Goal: Understand process/instructions: Learn how to perform a task or action

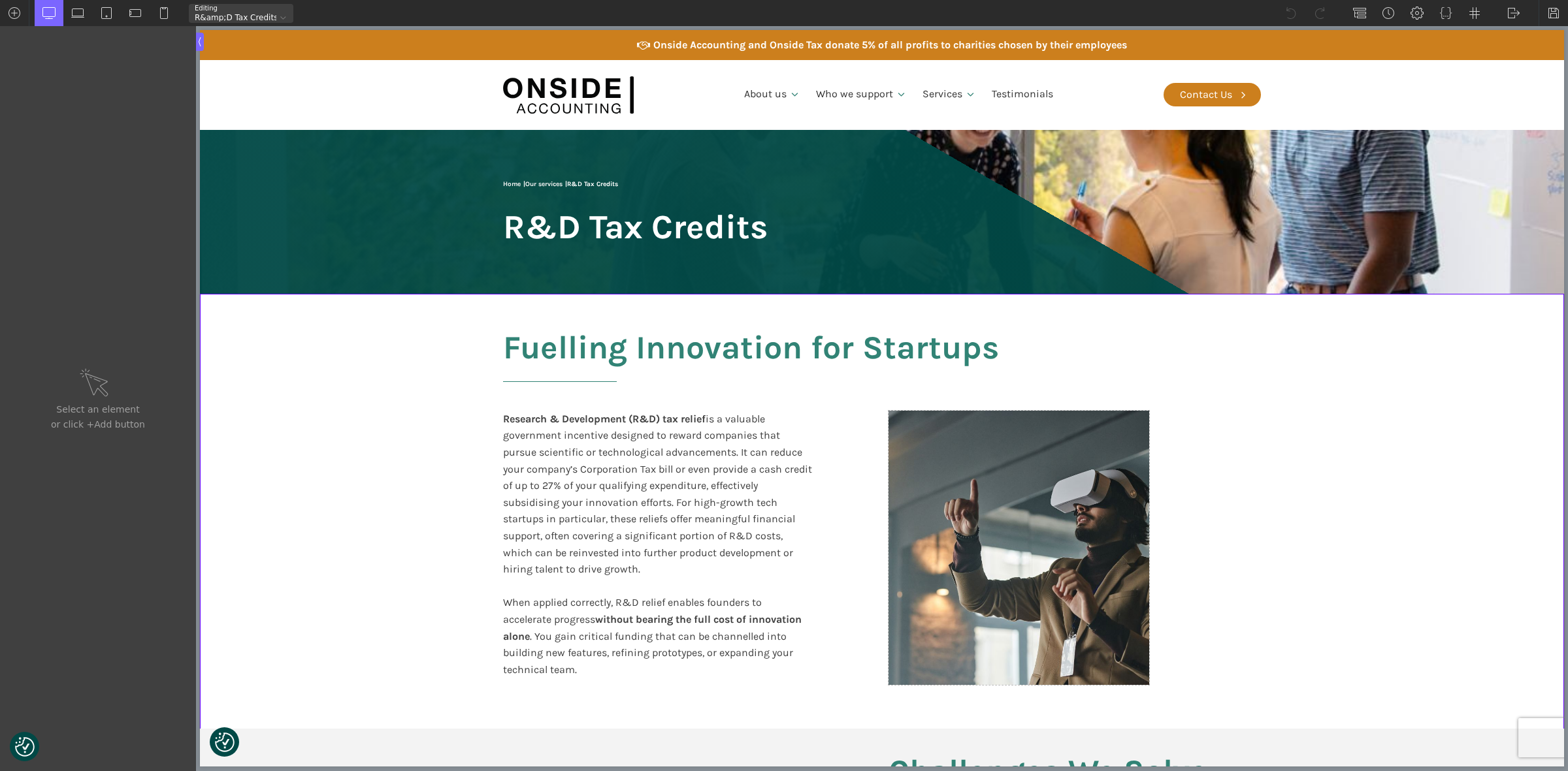
click at [283, 14] on div at bounding box center [283, 17] width 14 height 14
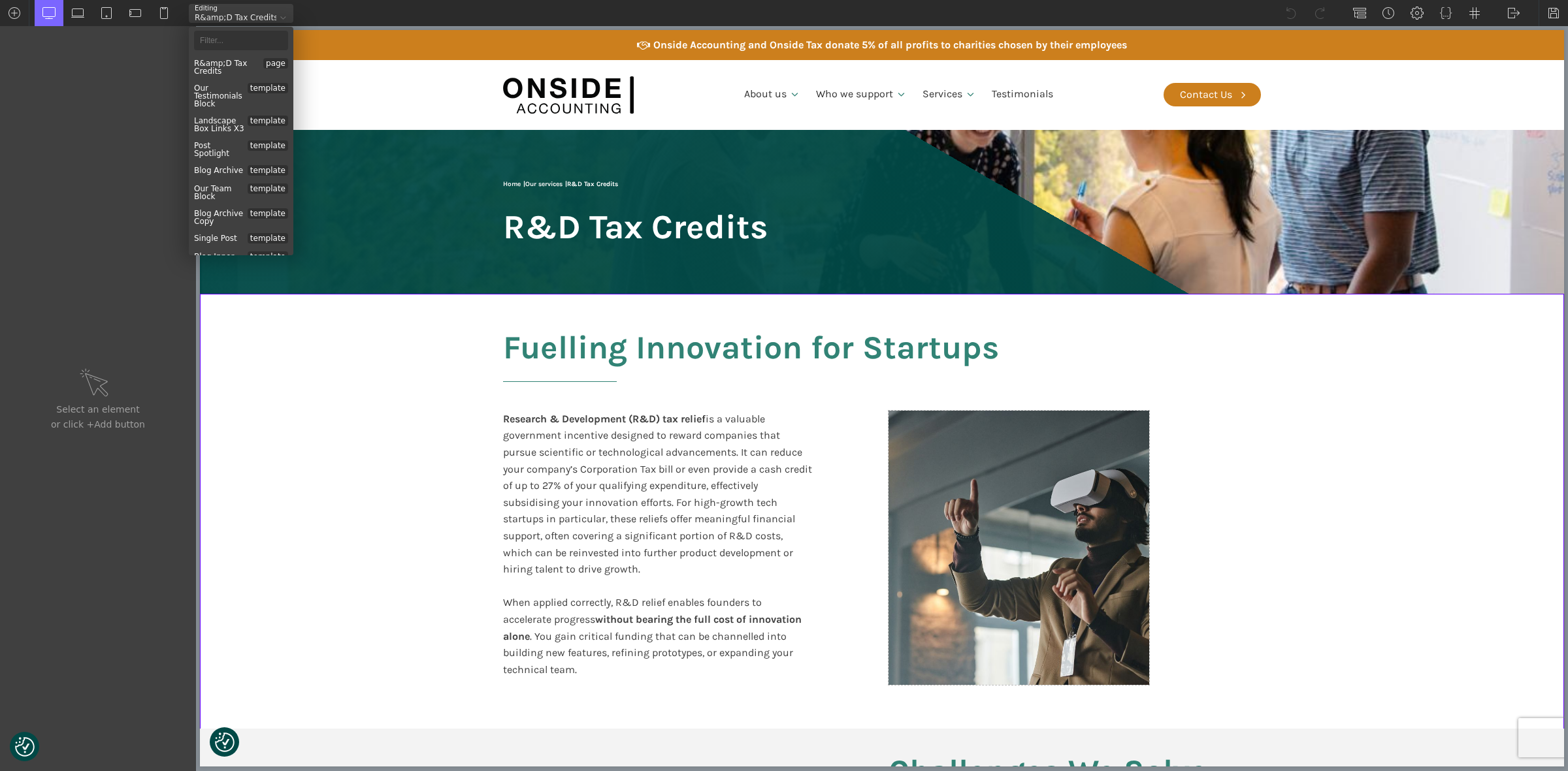
click at [283, 14] on div at bounding box center [283, 17] width 14 height 14
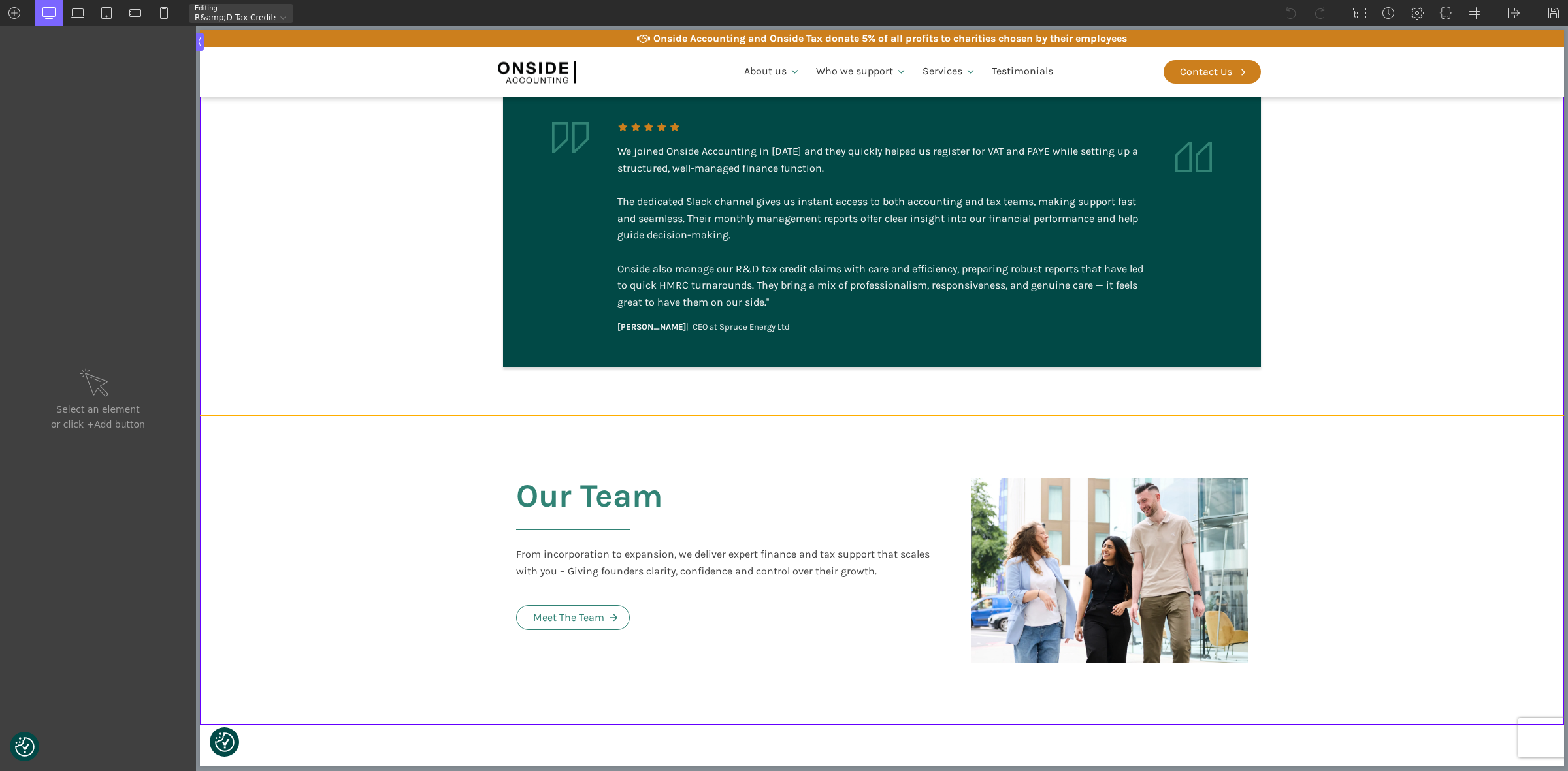
scroll to position [2857, 0]
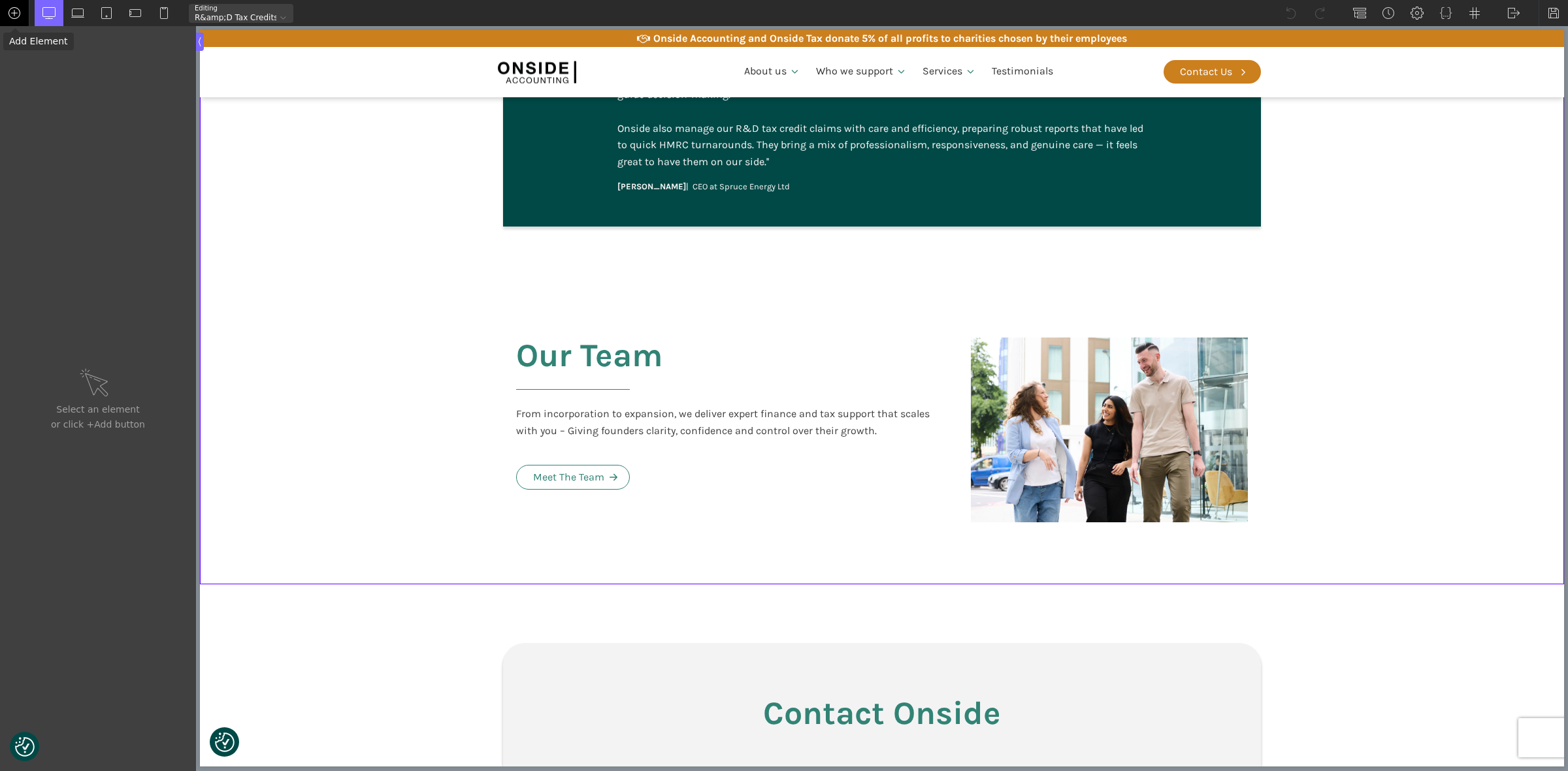
click at [10, 10] on img at bounding box center [14, 13] width 13 height 13
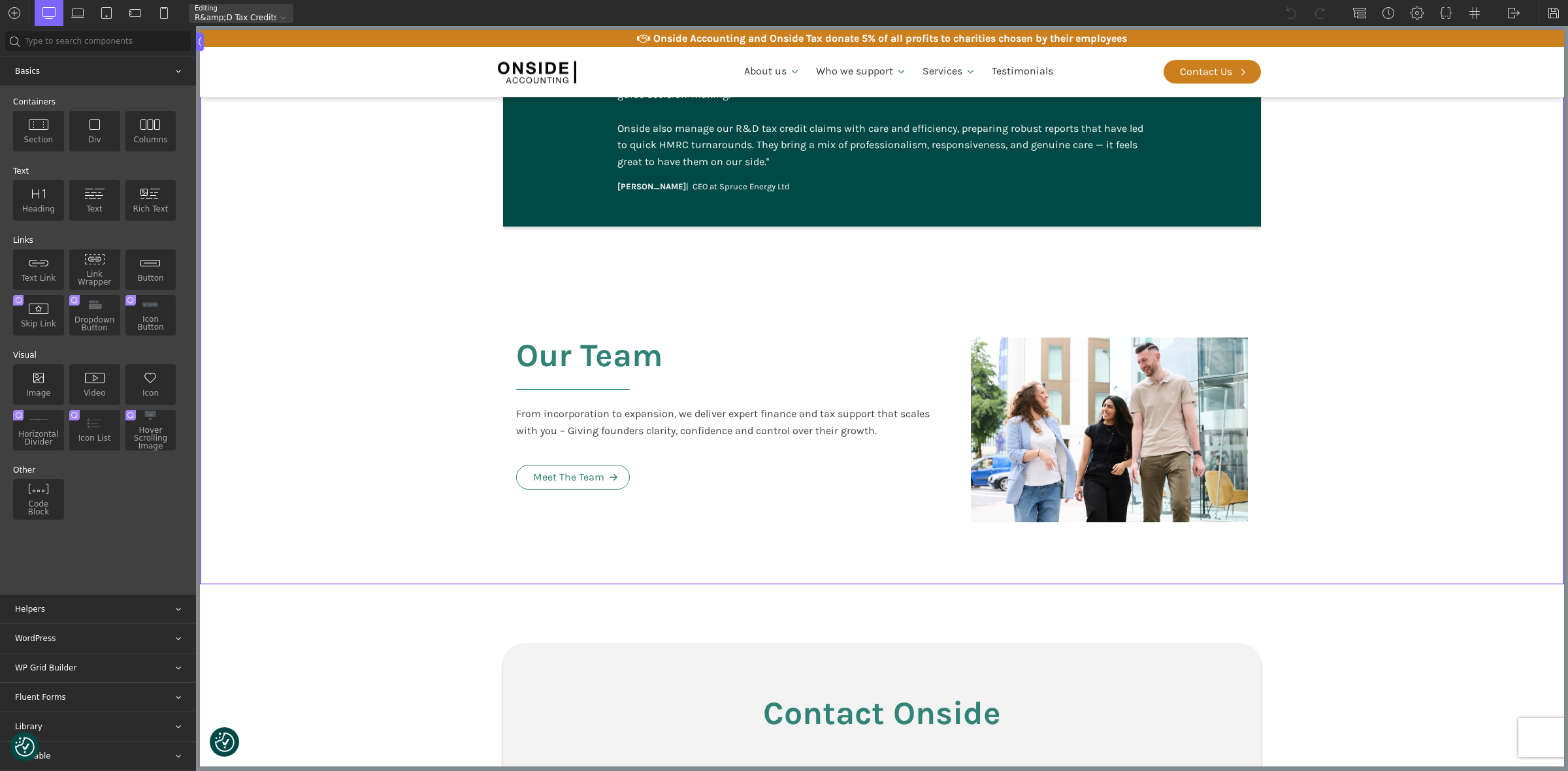
click at [121, 478] on div "Containers Section Div Columns Text Heading Text Rich Text Links Text Link Link…" at bounding box center [98, 340] width 196 height 509
click at [73, 720] on div "Library" at bounding box center [98, 727] width 196 height 29
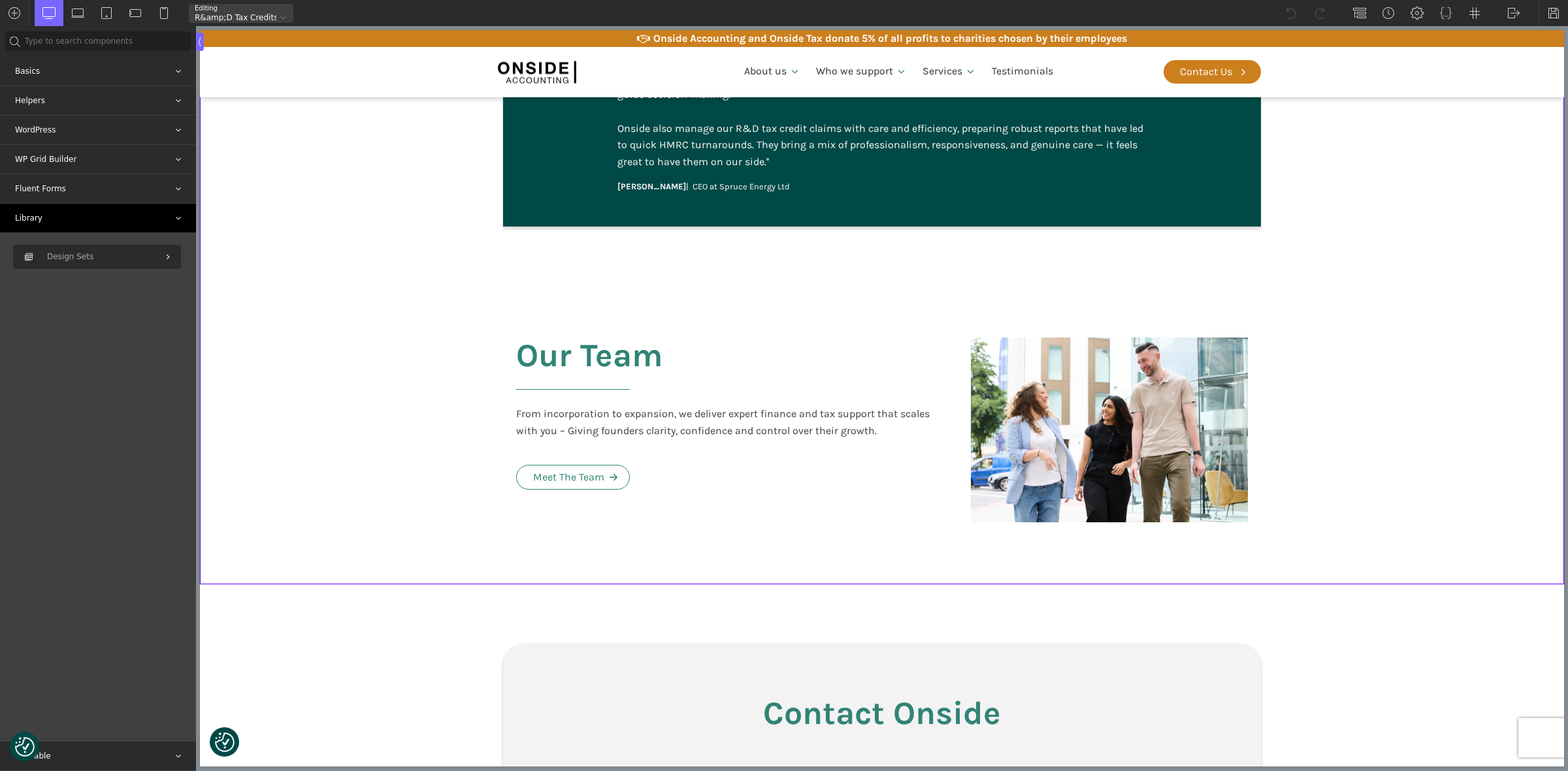
click at [47, 211] on div "Library" at bounding box center [98, 218] width 196 height 29
click at [174, 216] on div "Library" at bounding box center [98, 218] width 196 height 29
click at [85, 186] on div "Fluent Forms" at bounding box center [98, 189] width 196 height 29
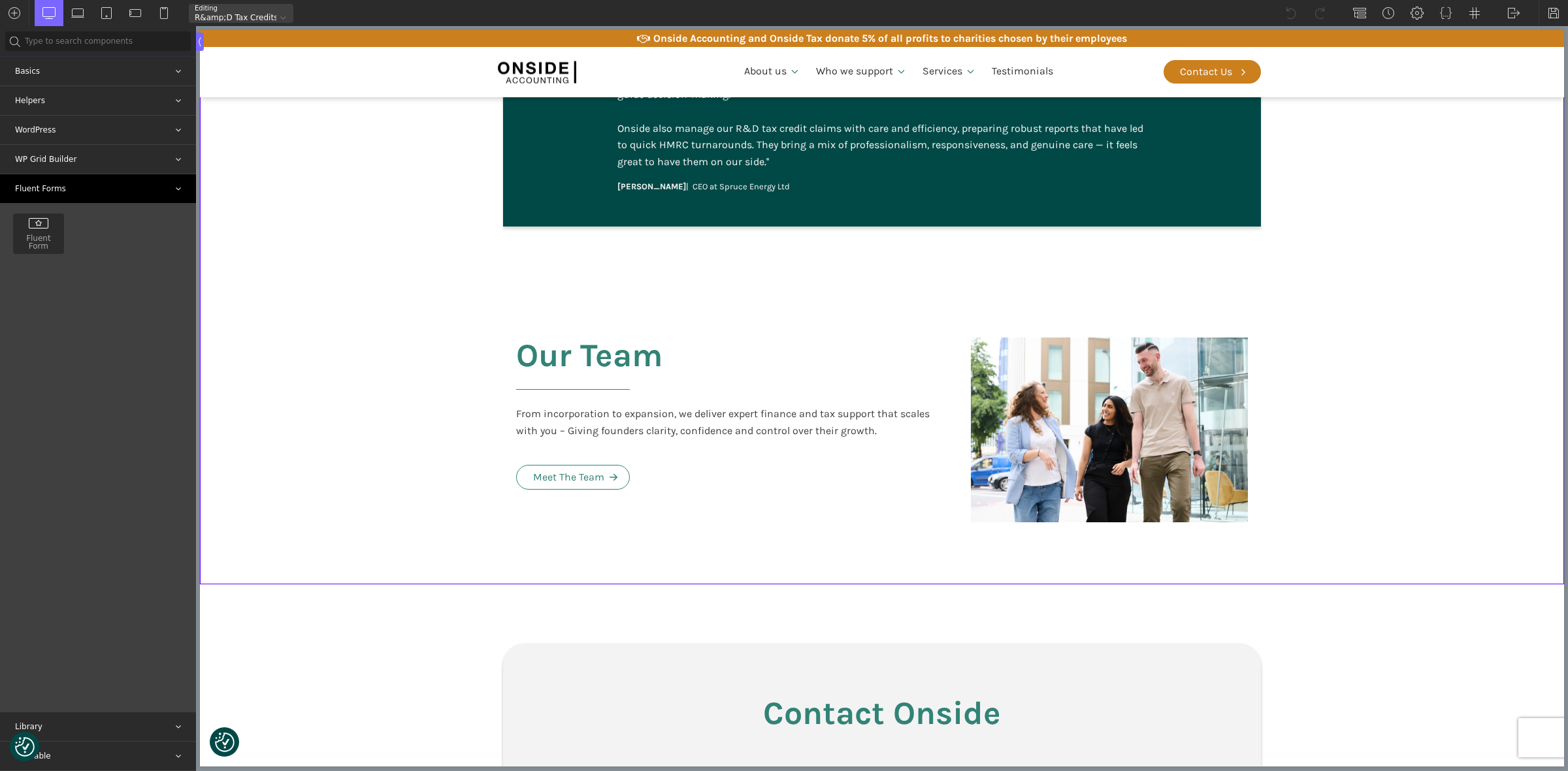
click at [85, 186] on div "Fluent Forms" at bounding box center [98, 189] width 196 height 29
click at [157, 152] on div "WP Grid Builder" at bounding box center [98, 159] width 196 height 29
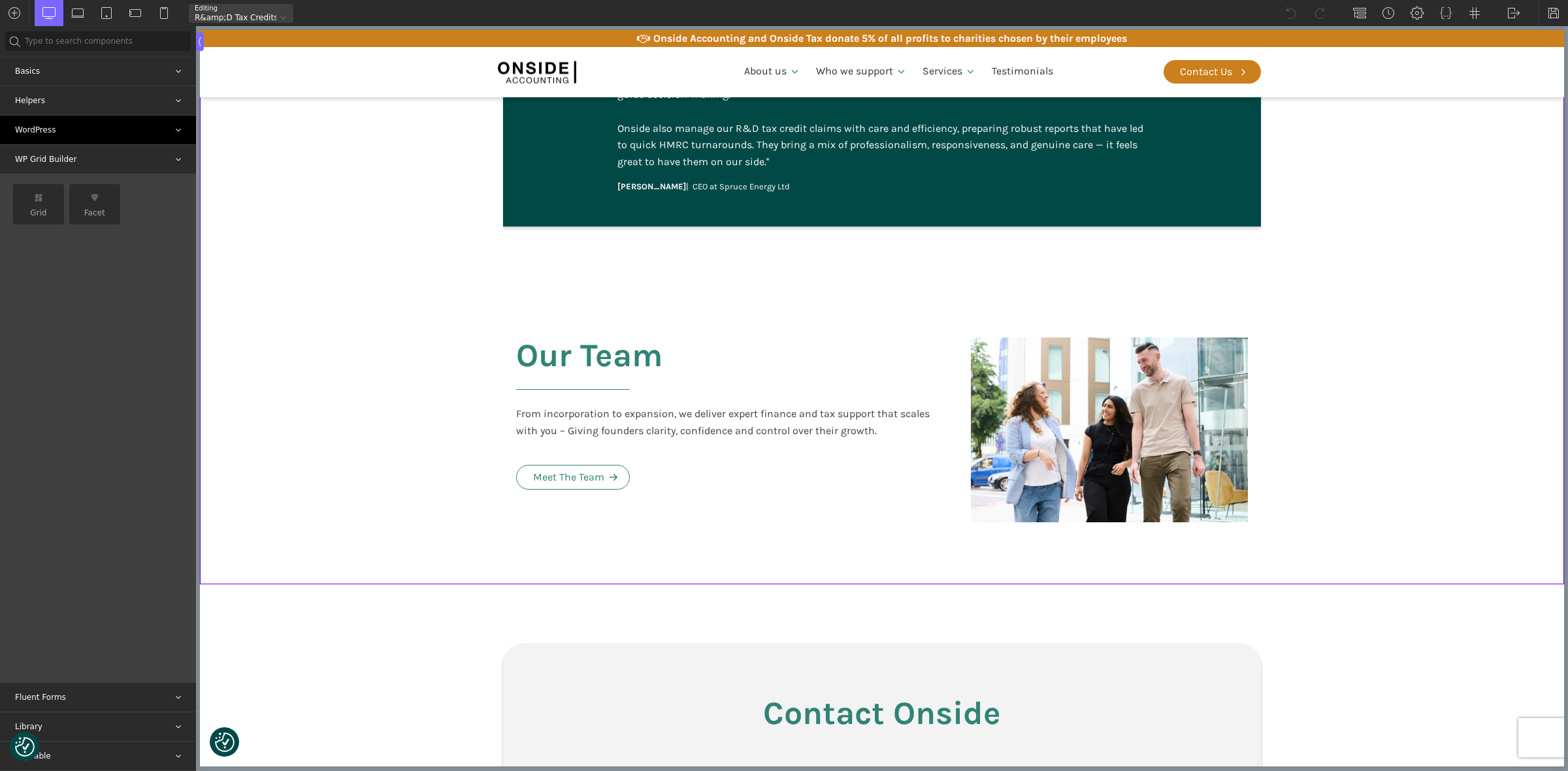
click at [109, 130] on div "WordPress" at bounding box center [98, 130] width 196 height 29
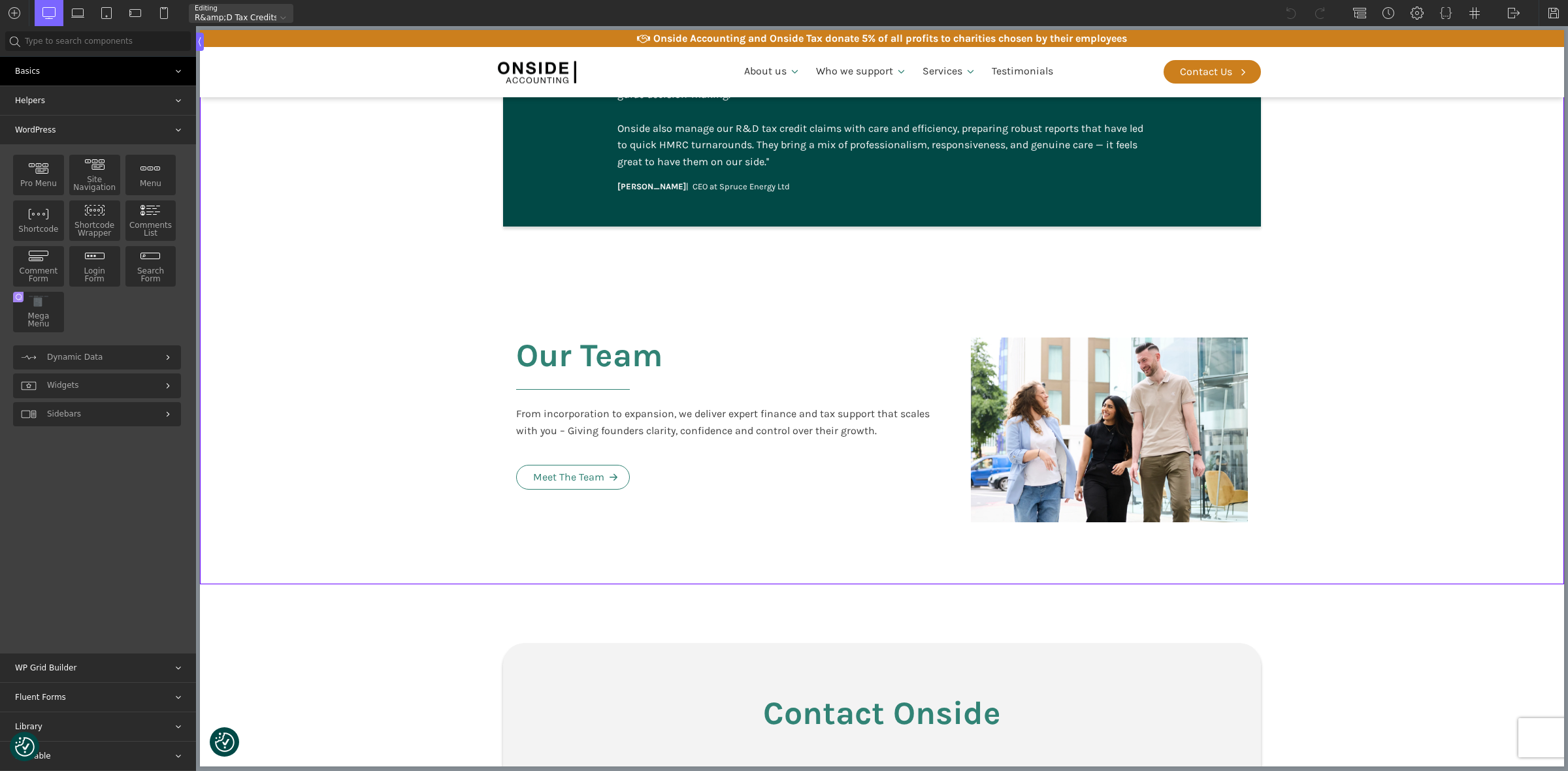
click at [30, 67] on div "Basics" at bounding box center [98, 71] width 196 height 29
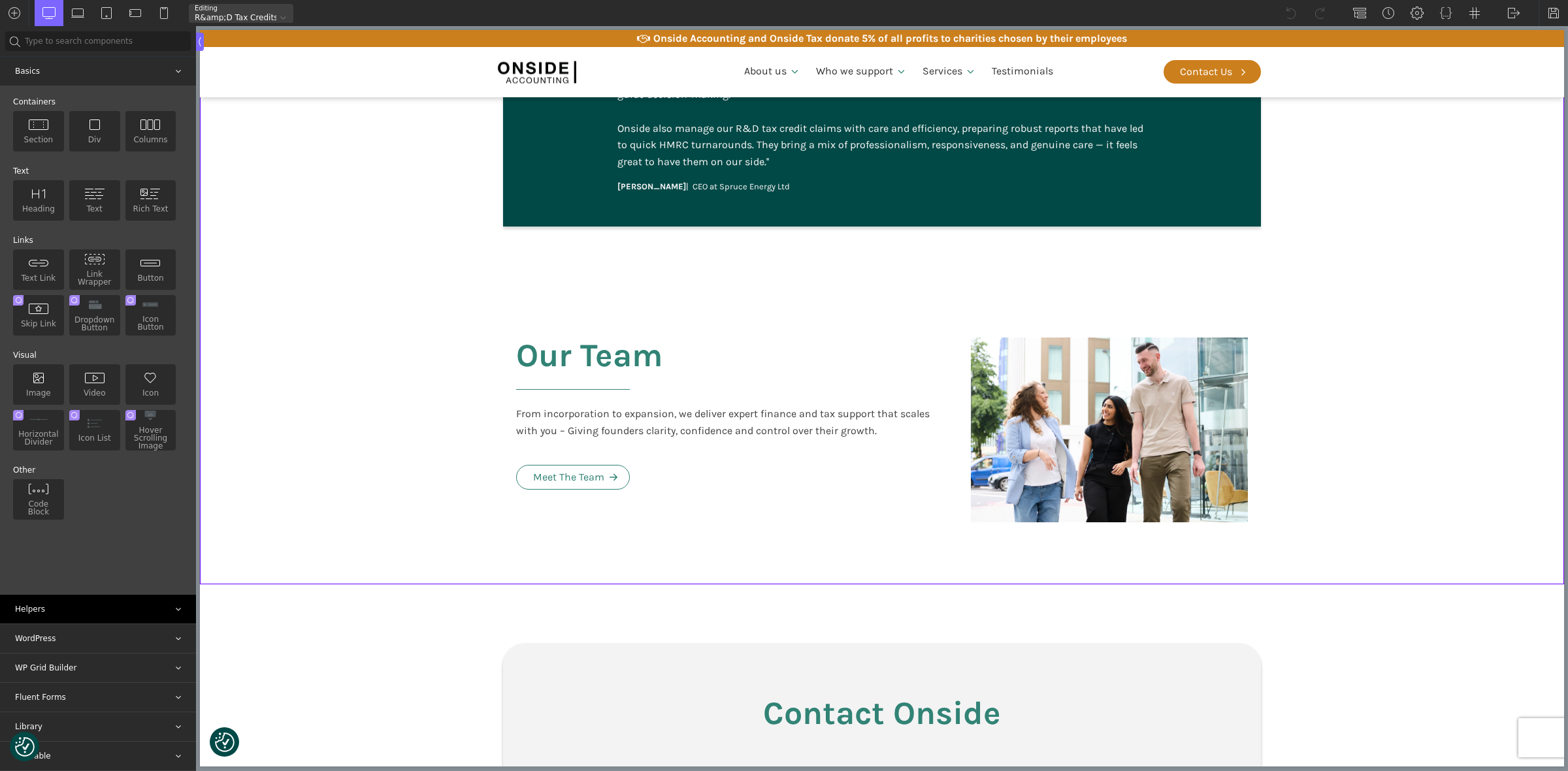
click at [62, 608] on div "Helpers" at bounding box center [98, 610] width 196 height 29
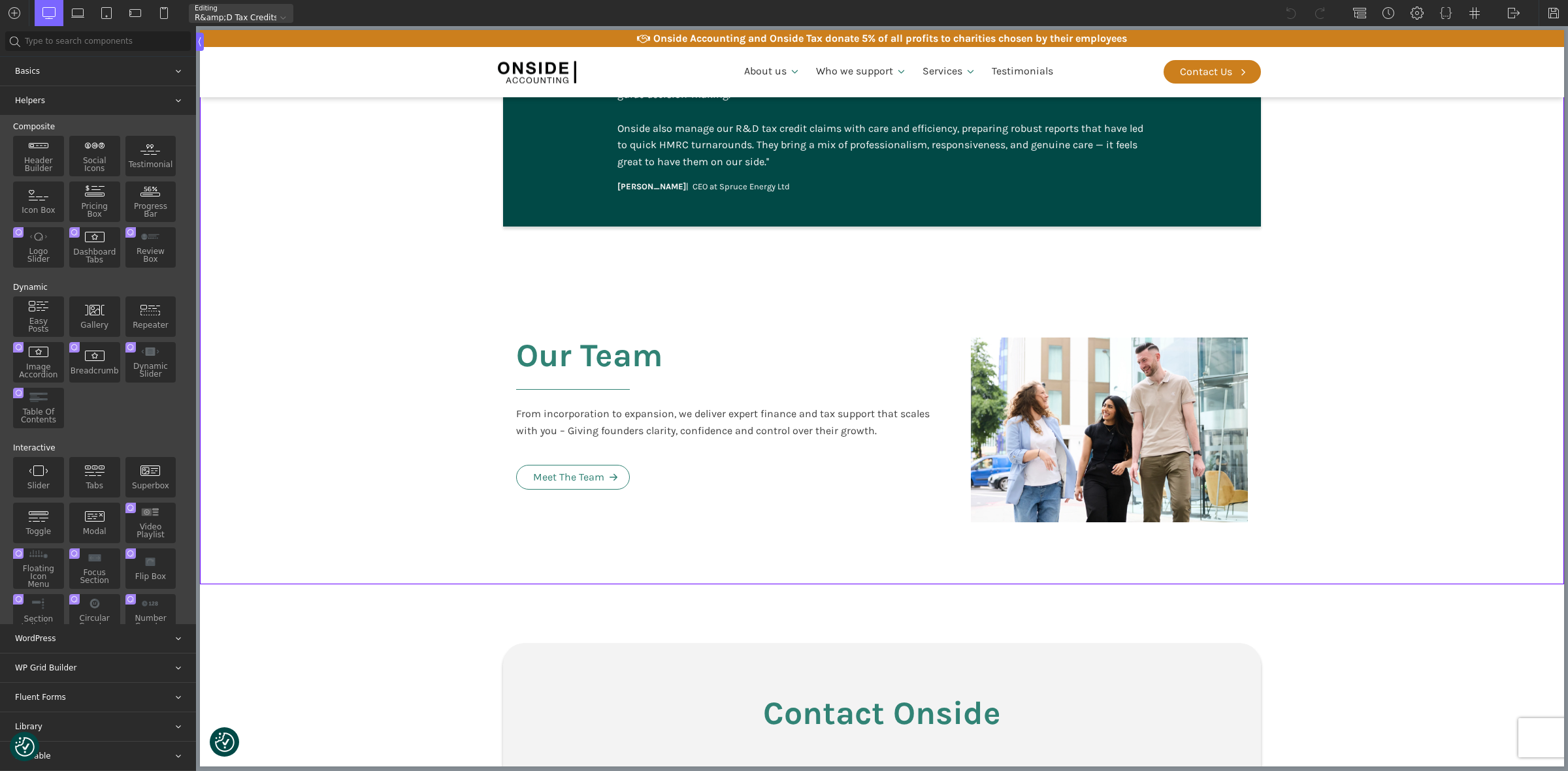
scroll to position [0, 0]
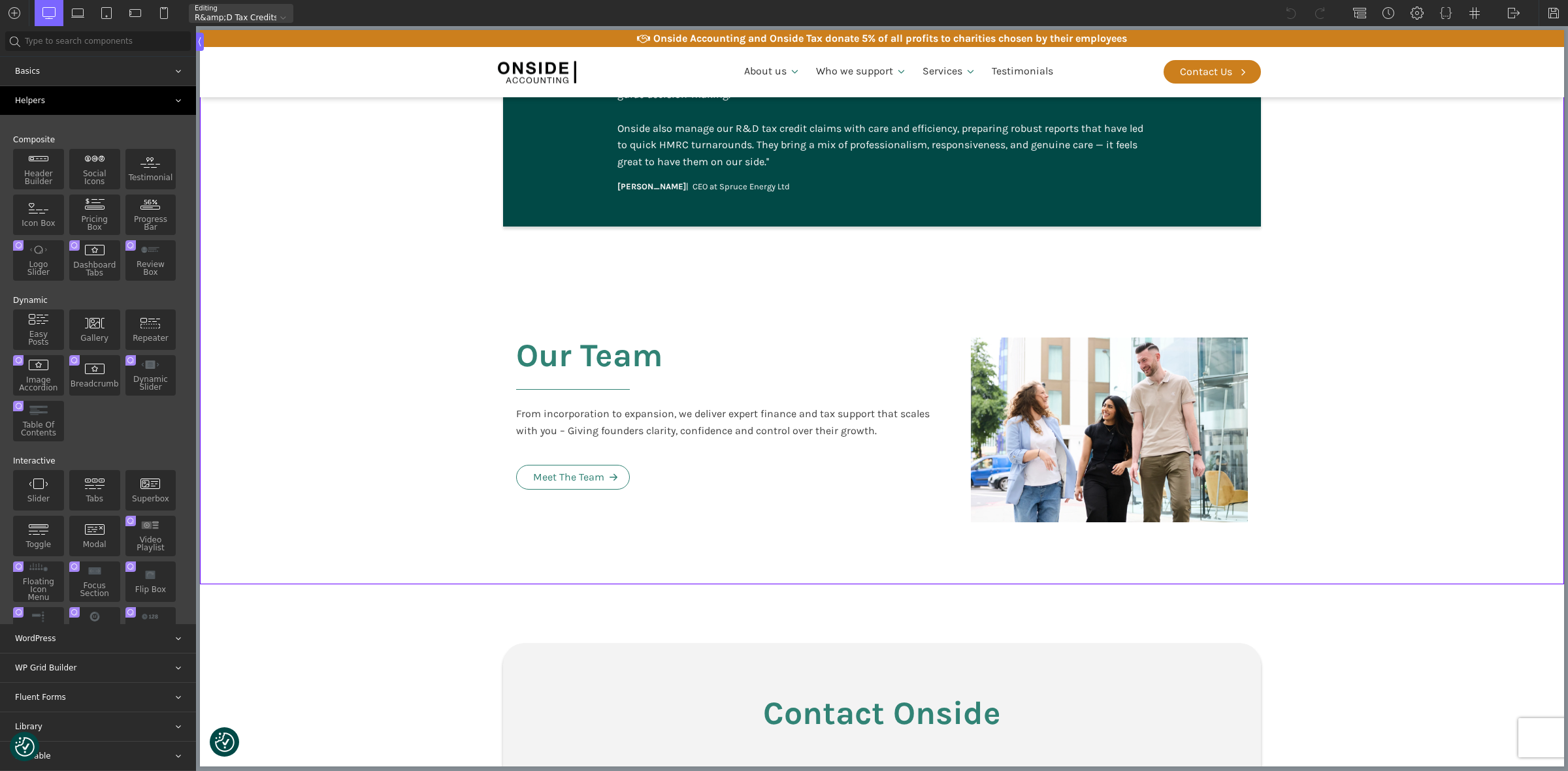
click at [30, 98] on div "Helpers" at bounding box center [98, 101] width 196 height 29
click at [183, 93] on div "Helpers" at bounding box center [98, 101] width 196 height 29
click at [181, 96] on div "Helpers" at bounding box center [98, 101] width 196 height 29
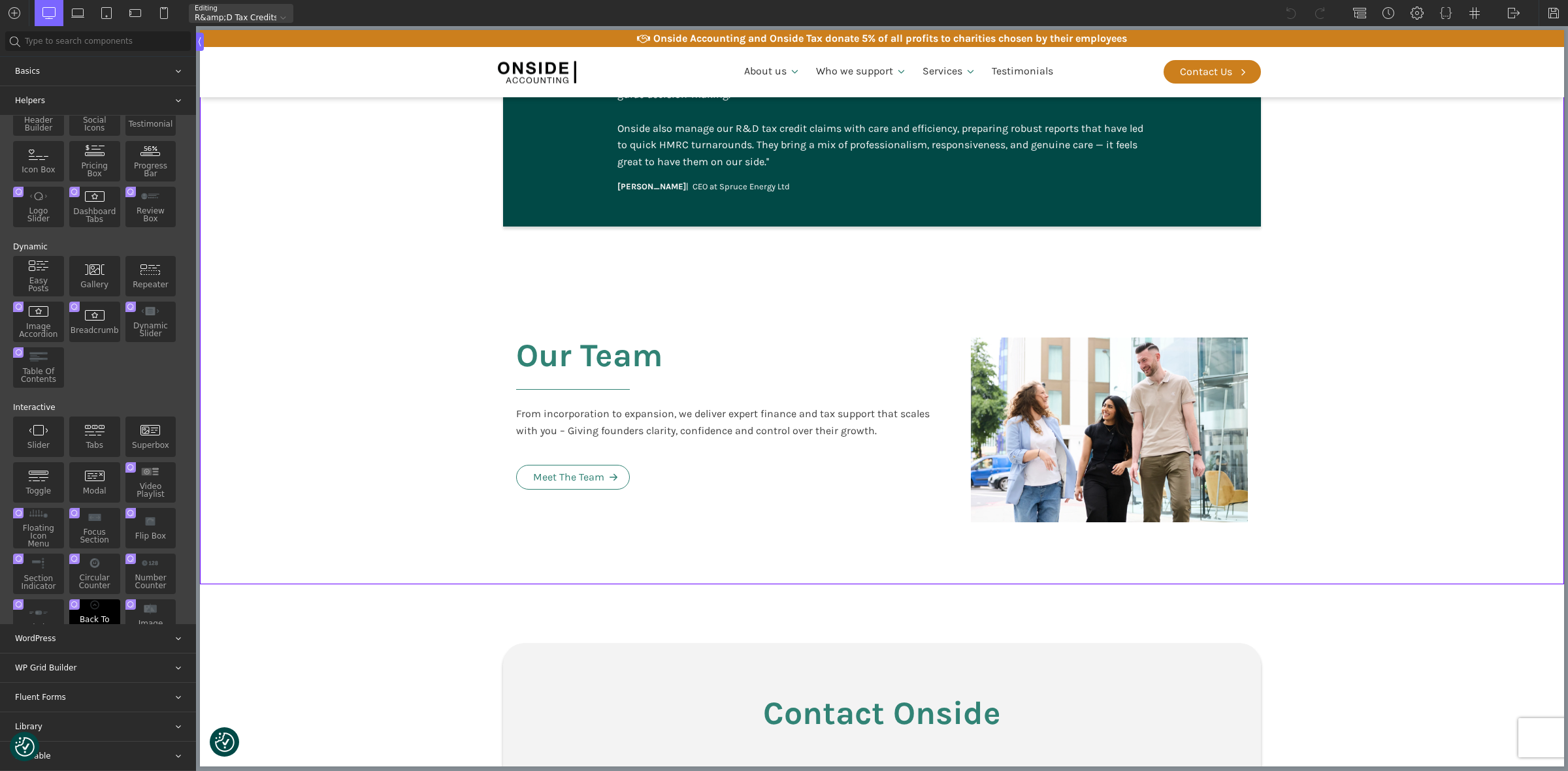
scroll to position [82, 0]
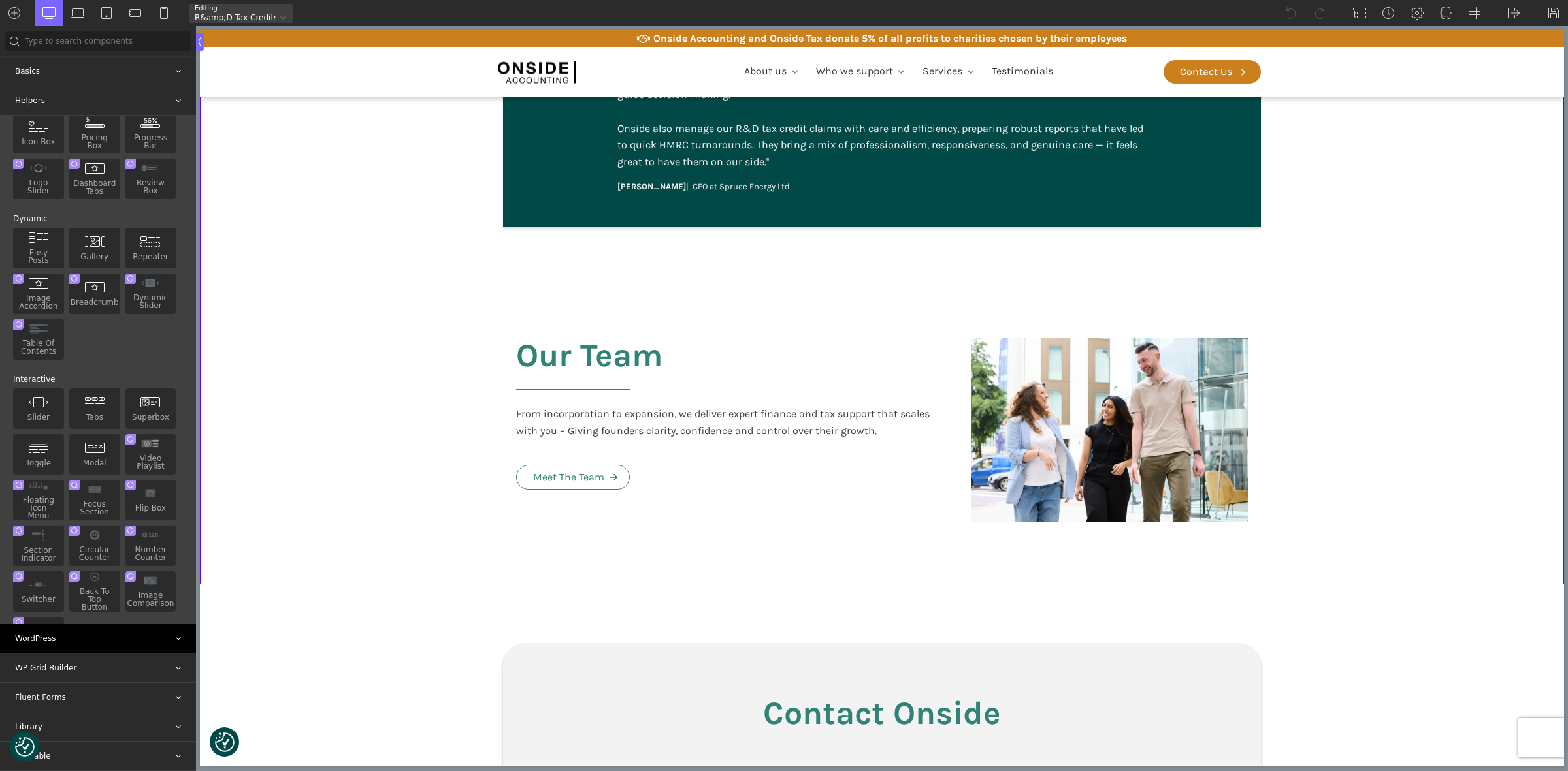
click at [59, 638] on div "WordPress" at bounding box center [98, 639] width 196 height 29
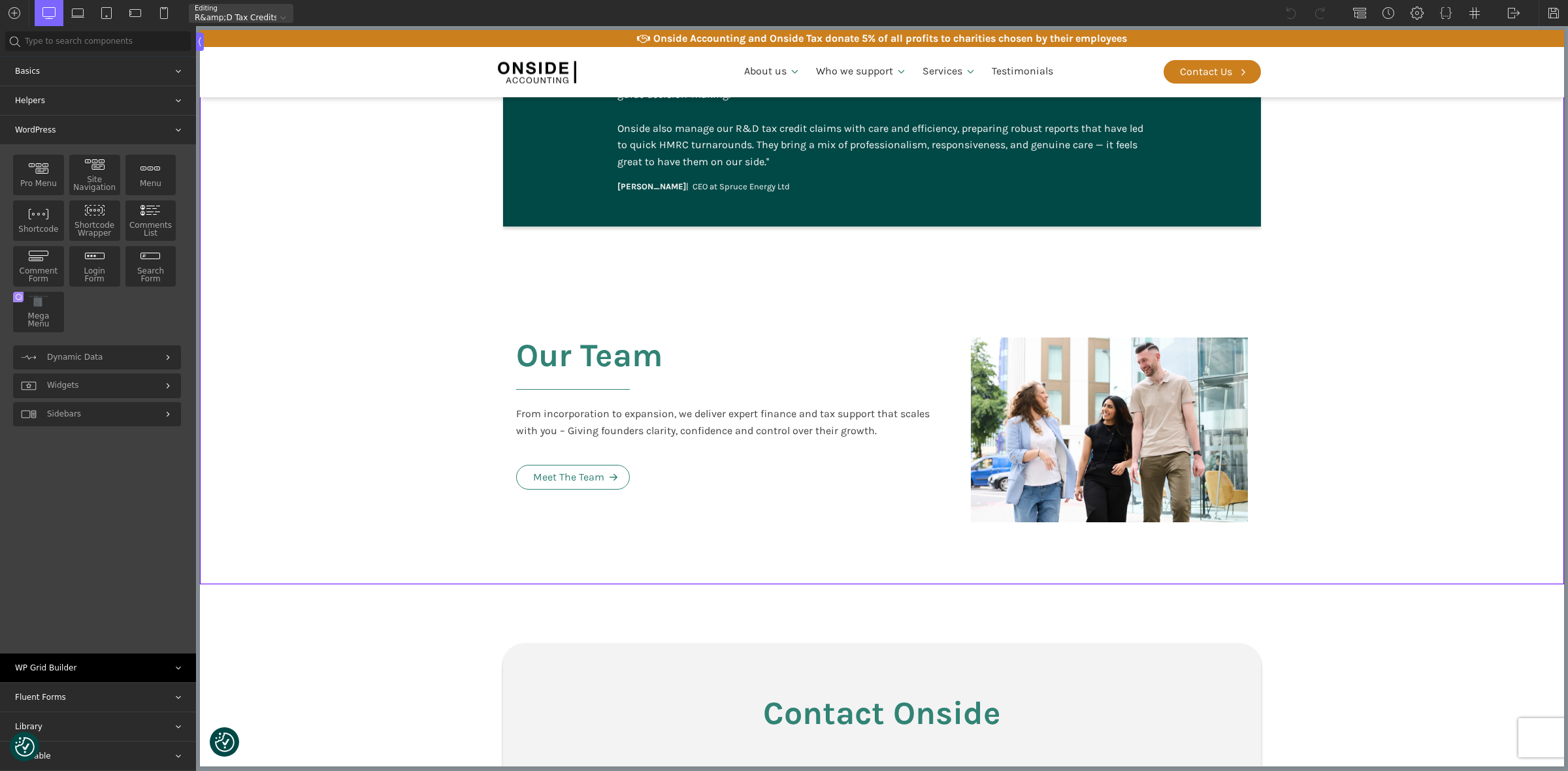
click at [50, 665] on div "WP Grid Builder" at bounding box center [98, 668] width 196 height 29
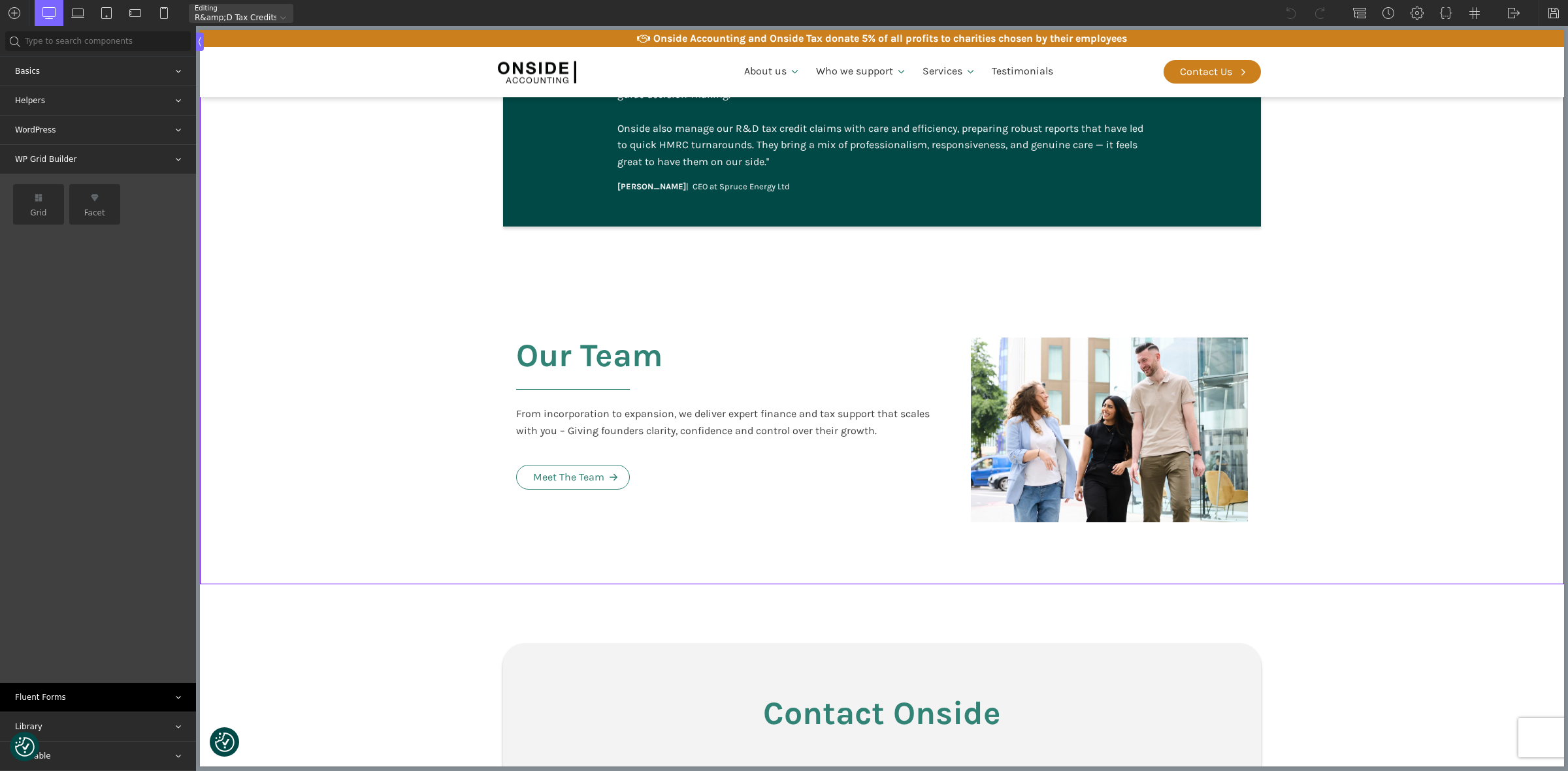
click at [51, 692] on div "Fluent Forms" at bounding box center [98, 698] width 196 height 29
click at [47, 722] on div "Library" at bounding box center [98, 727] width 196 height 29
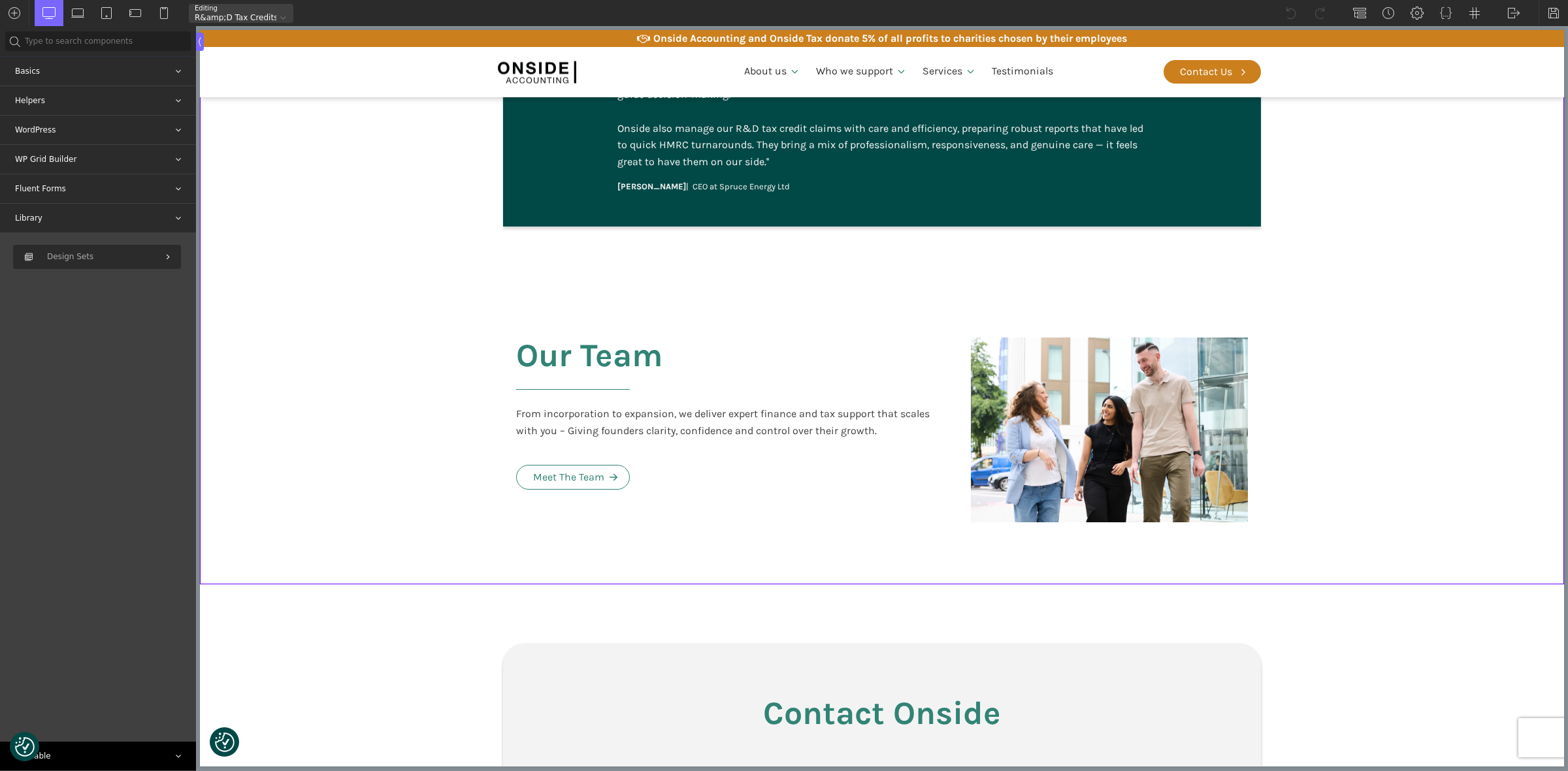
click at [63, 756] on div "Reusable" at bounding box center [98, 757] width 196 height 29
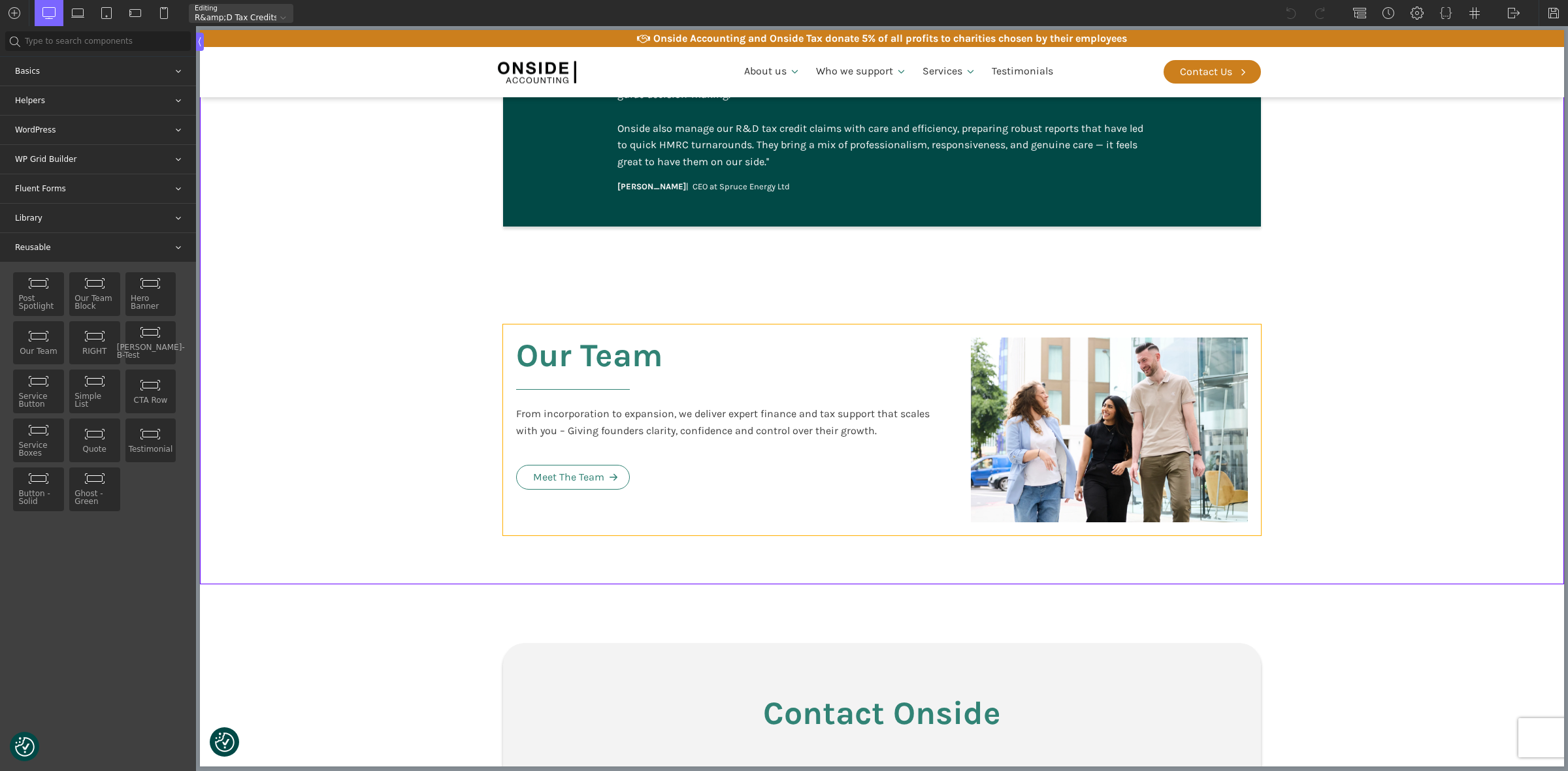
click at [565, 405] on div "From incorporation to expansion, we deliver expert finance and tax support that…" at bounding box center [731, 422] width 429 height 33
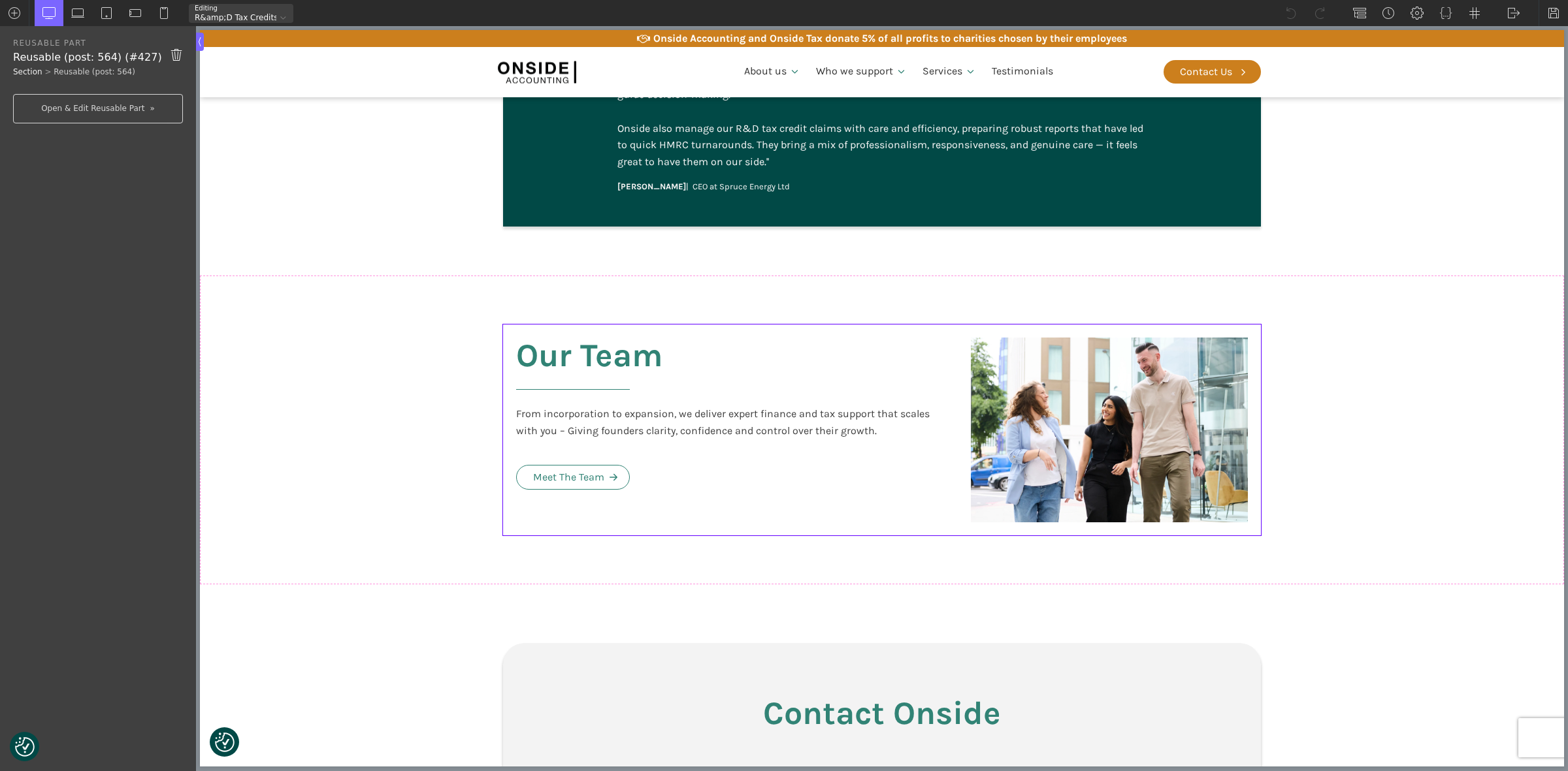
click at [21, 69] on span "Section" at bounding box center [28, 72] width 30 height 9
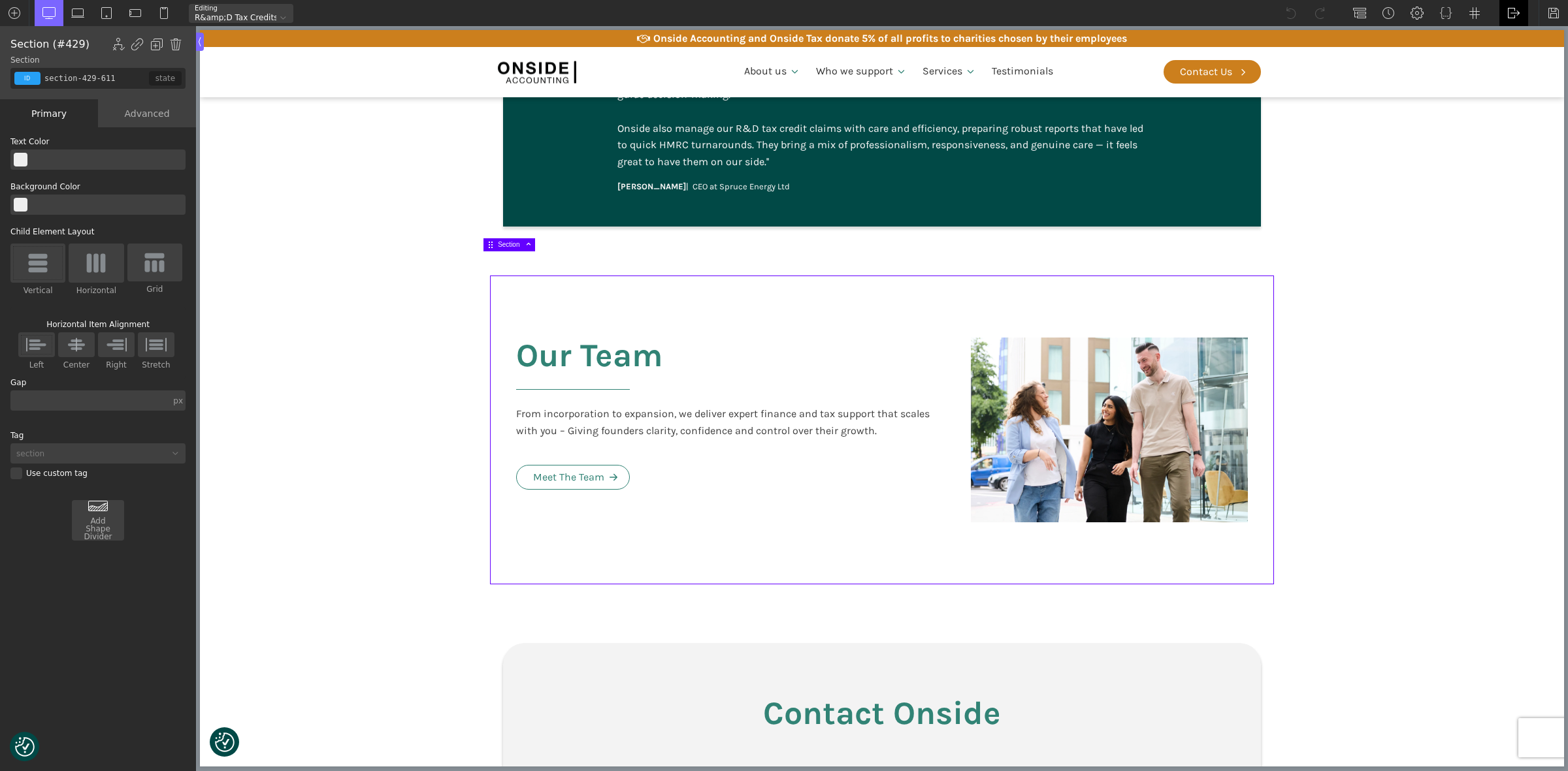
click at [1509, 11] on img at bounding box center [1514, 13] width 13 height 13
click at [1510, 10] on img at bounding box center [1514, 13] width 13 height 13
click at [377, 206] on section "We joined Onside Accounting in [DATE] and they quickly helped us register for V…" at bounding box center [882, 88] width 1364 height 376
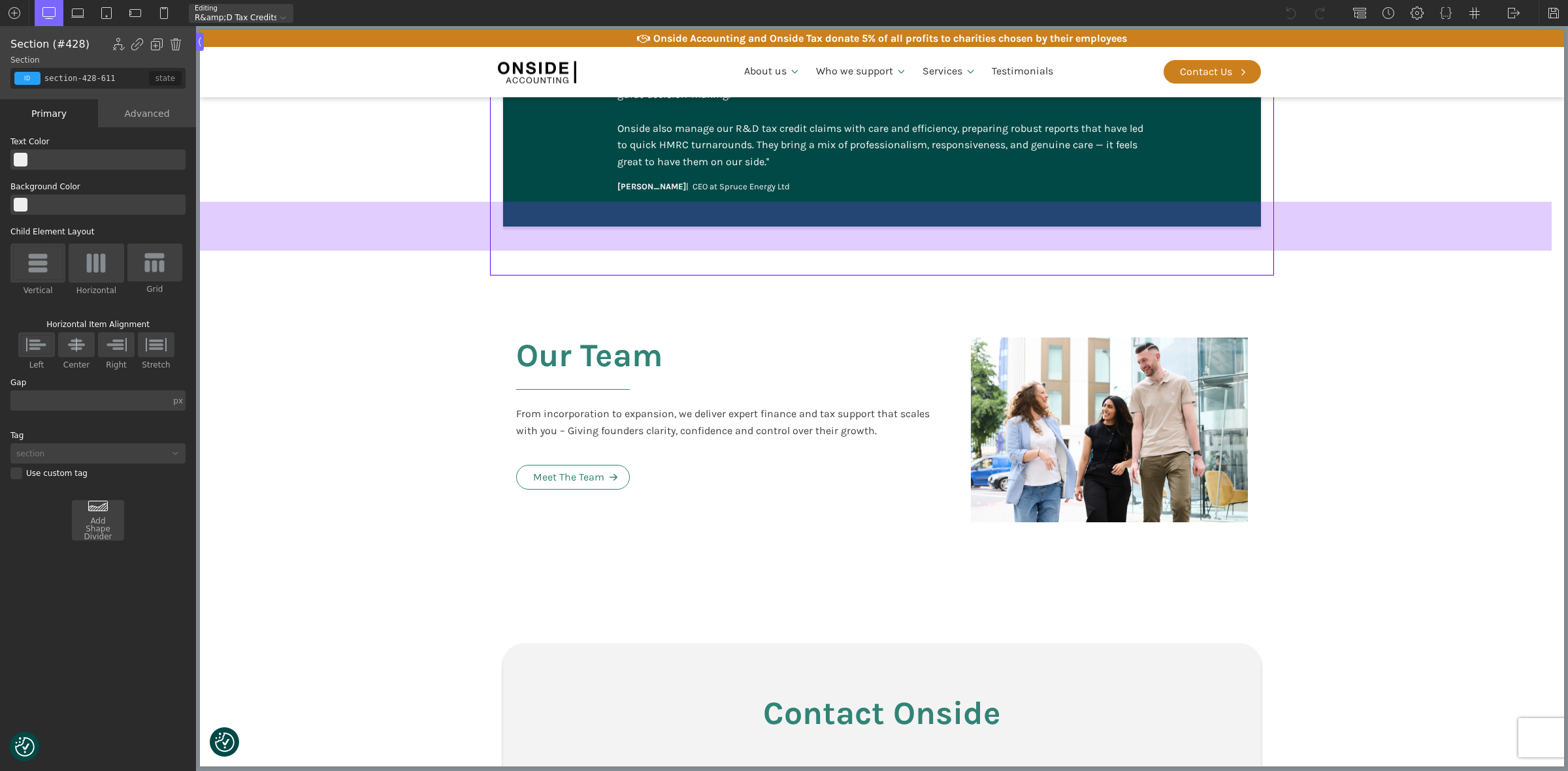
click at [353, 371] on section "Our Team From incorporation to expansion, we deliver expert finance and tax sup…" at bounding box center [882, 430] width 1364 height 309
type input "section-429-611"
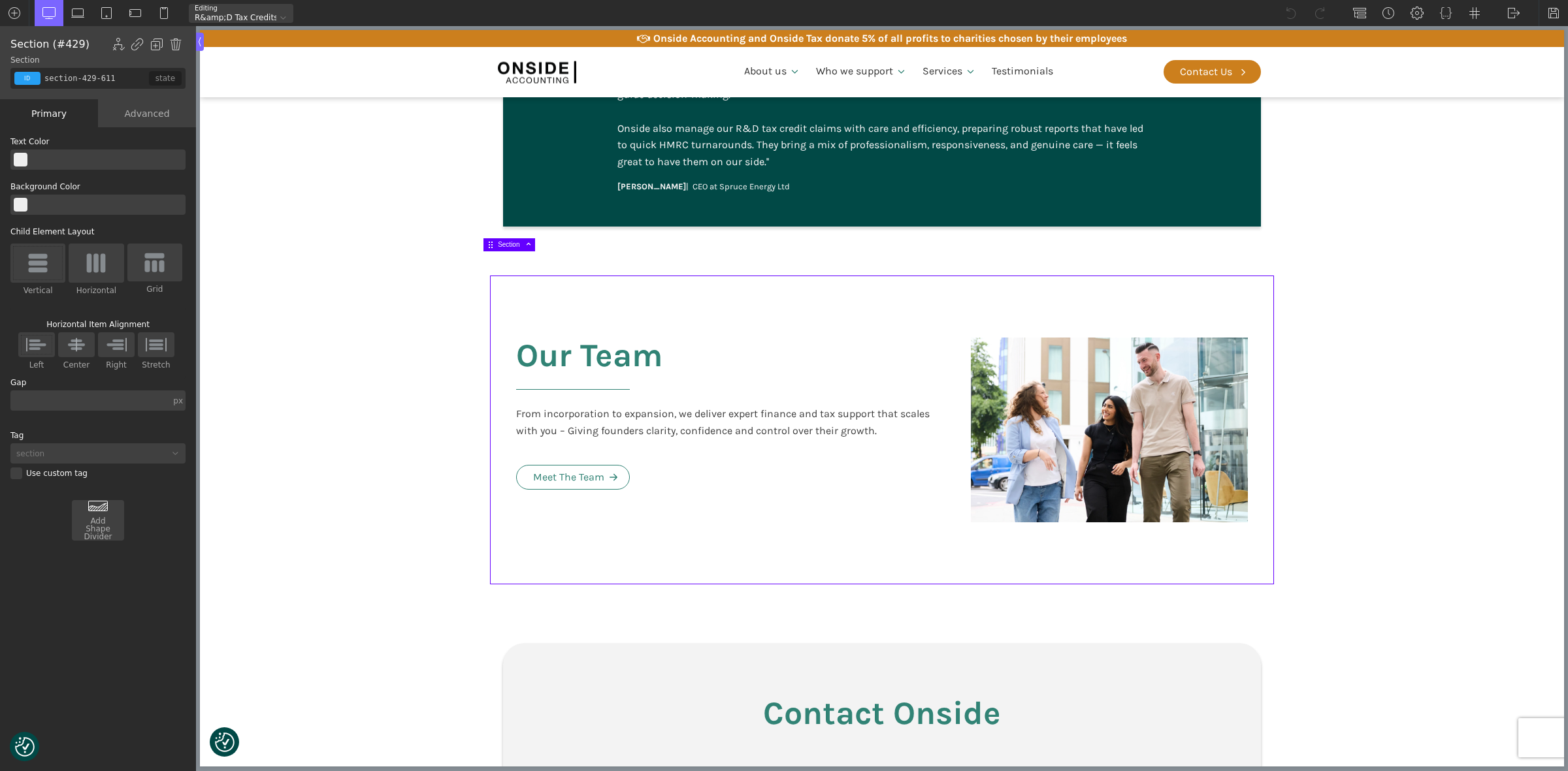
drag, startPoint x: 148, startPoint y: 654, endPoint x: 92, endPoint y: 575, distance: 96.8
click at [148, 654] on div "WP Grid Builder Stack Columns Vertically Page container (1200px) and below Less…" at bounding box center [98, 450] width 196 height 646
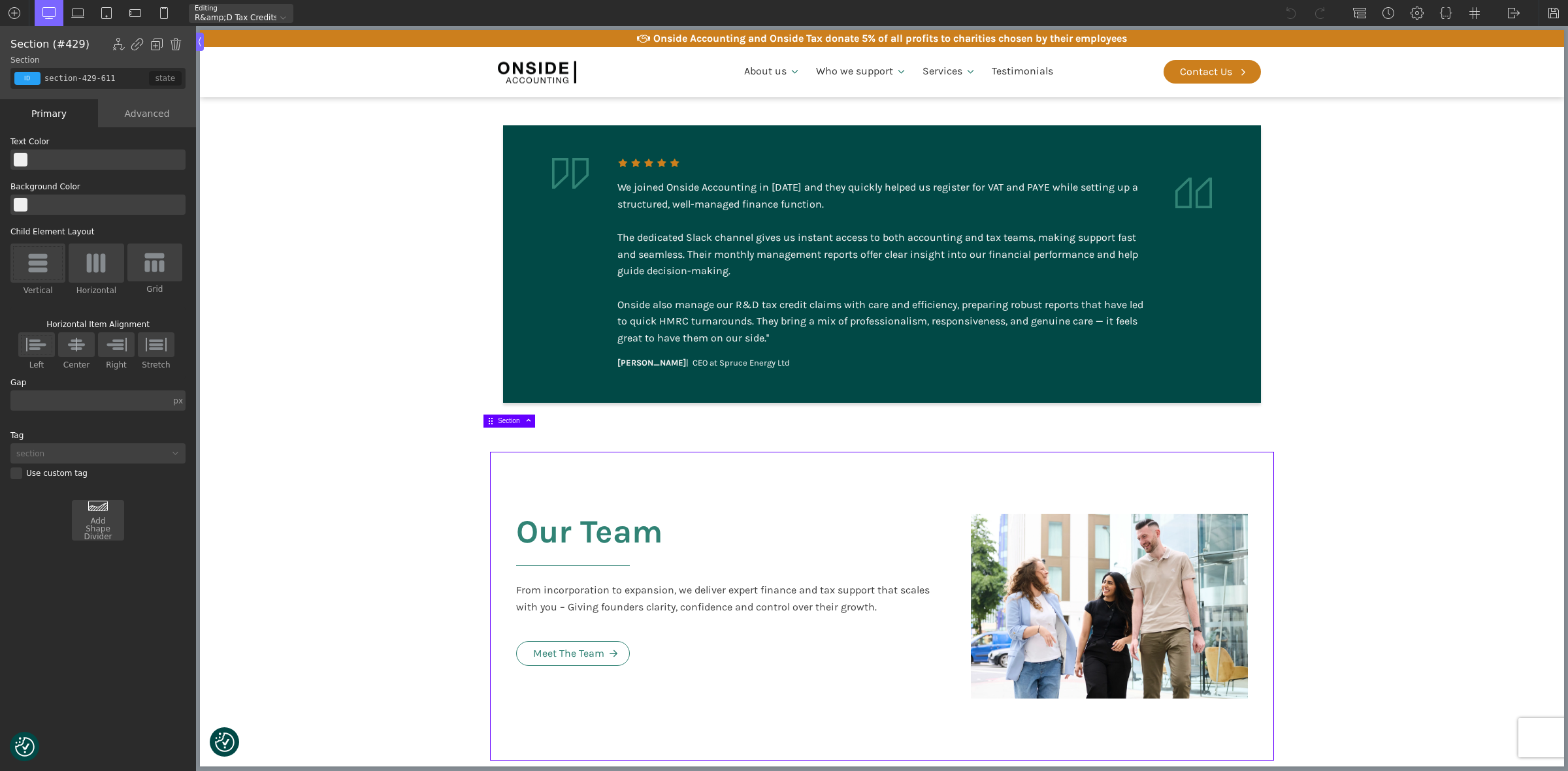
scroll to position [2672, 0]
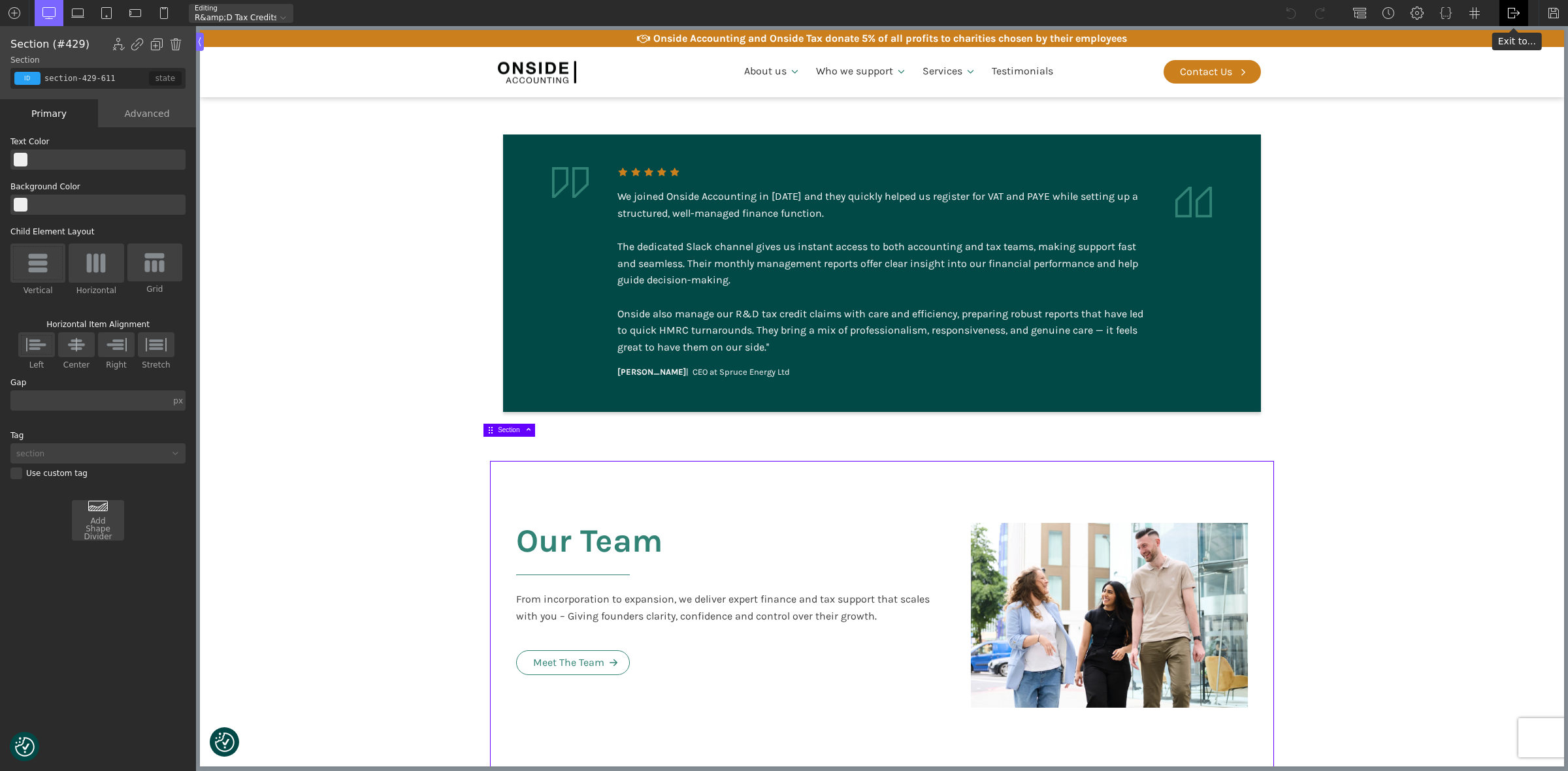
click at [1501, 10] on div "WP Admin [GEOGRAPHIC_DATA] [GEOGRAPHIC_DATA]" at bounding box center [1514, 13] width 29 height 26
click at [1513, 28] on link "WP Admin" at bounding box center [1527, 33] width 56 height 21
